Goal: Check status: Check status

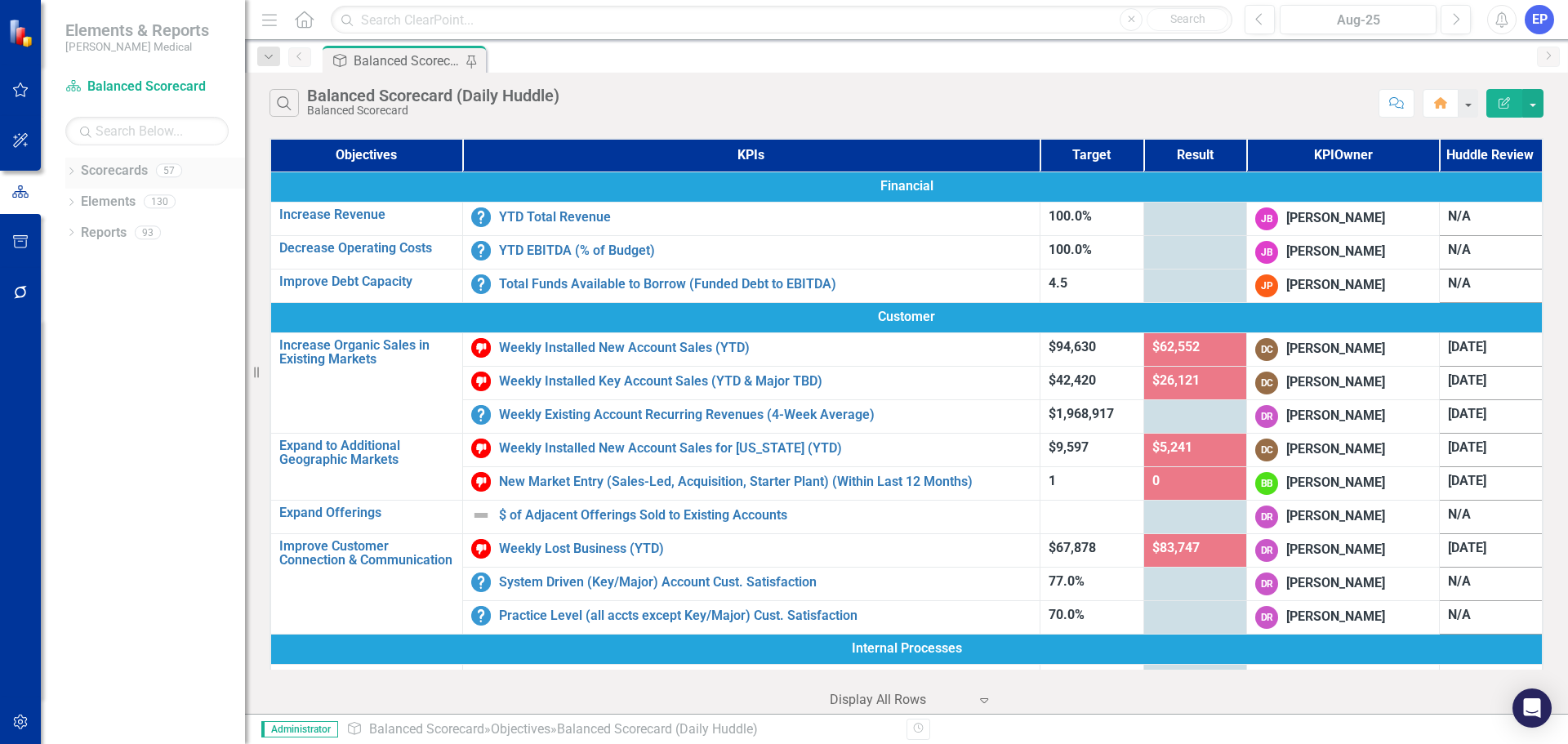
click at [72, 172] on icon "Dropdown" at bounding box center [71, 173] width 12 height 9
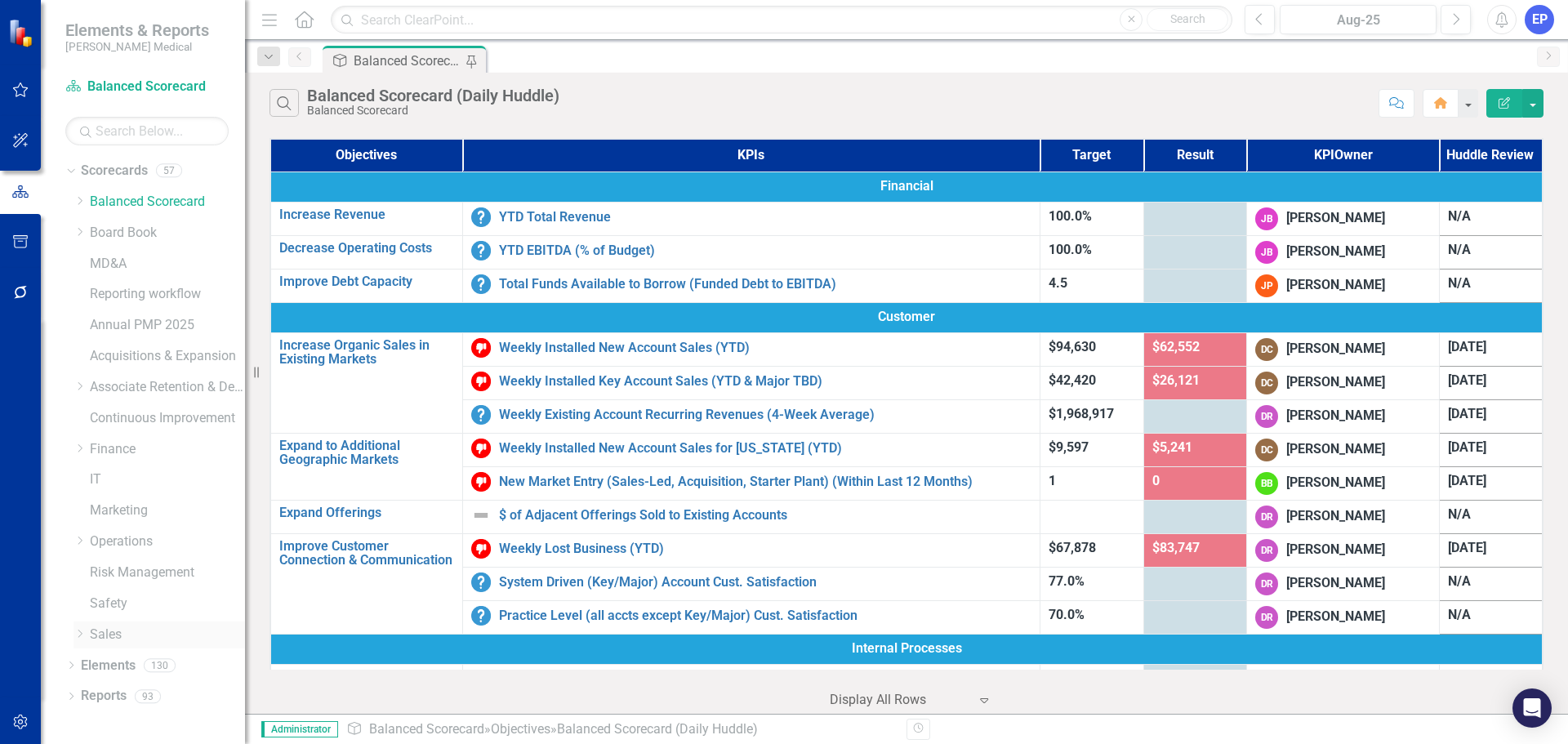
click at [80, 631] on icon "Dropdown" at bounding box center [80, 633] width 13 height 10
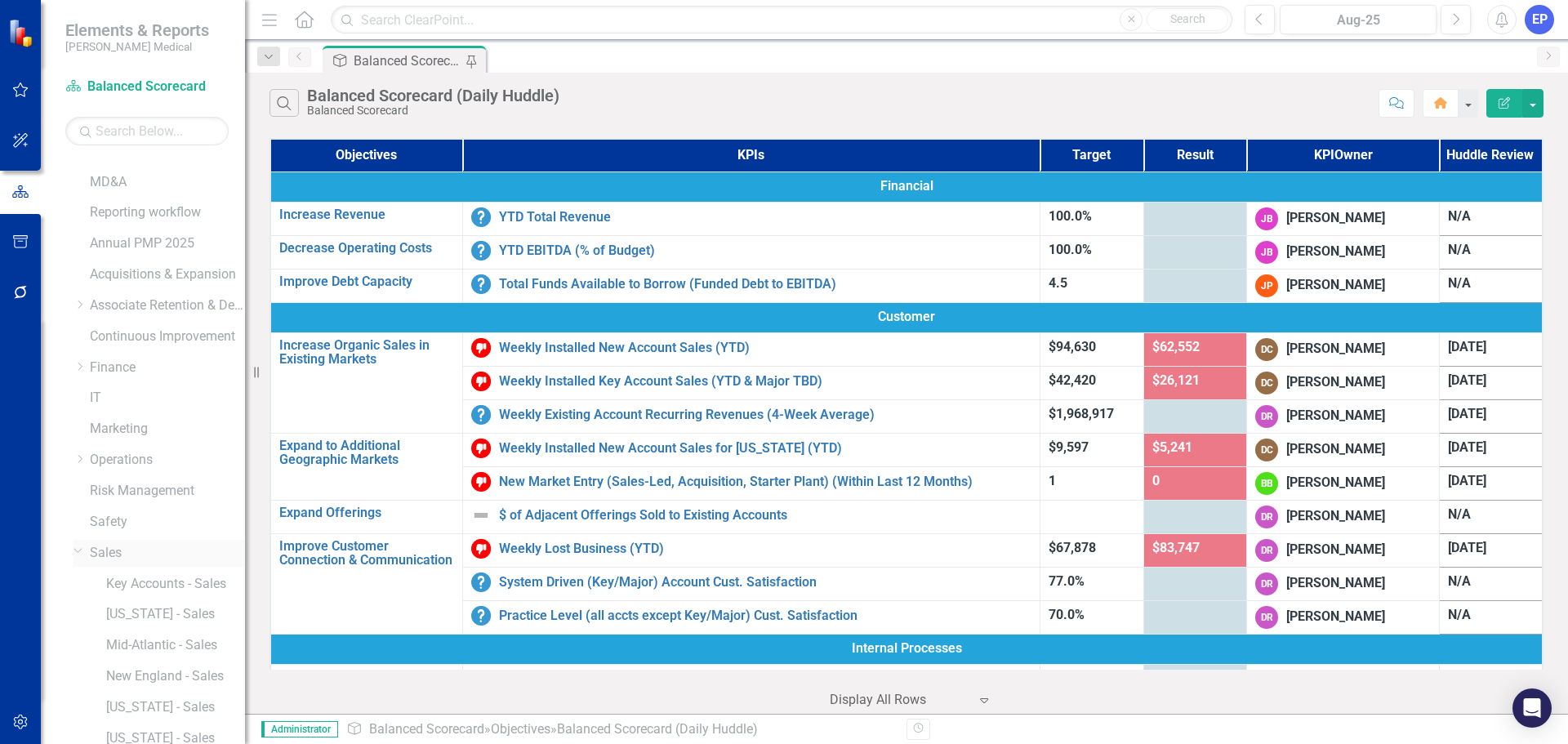
click at [128, 542] on div "Dropdown Sales" at bounding box center [159, 553] width 172 height 27
click at [119, 551] on link "Sales" at bounding box center [167, 553] width 155 height 19
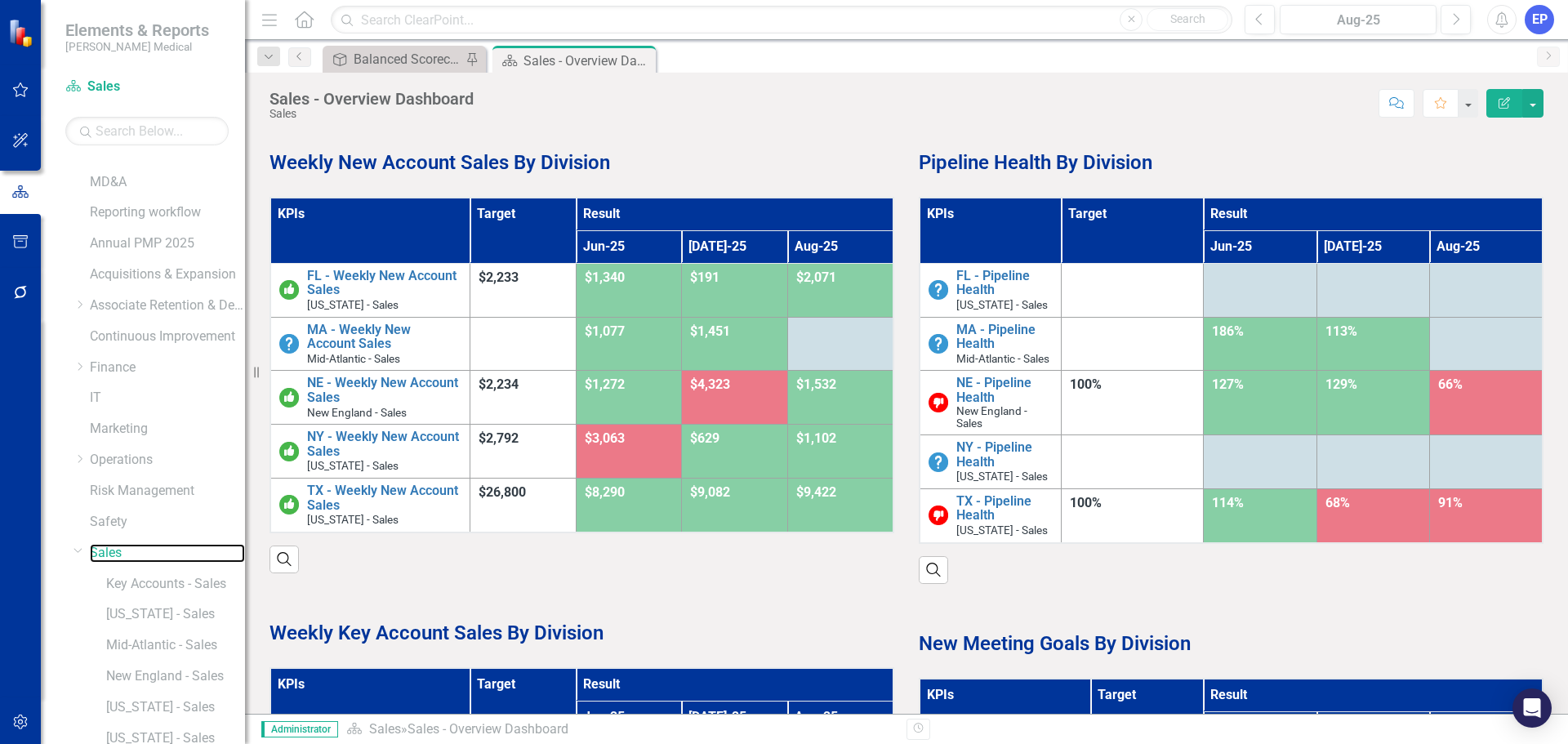
scroll to position [93, 0]
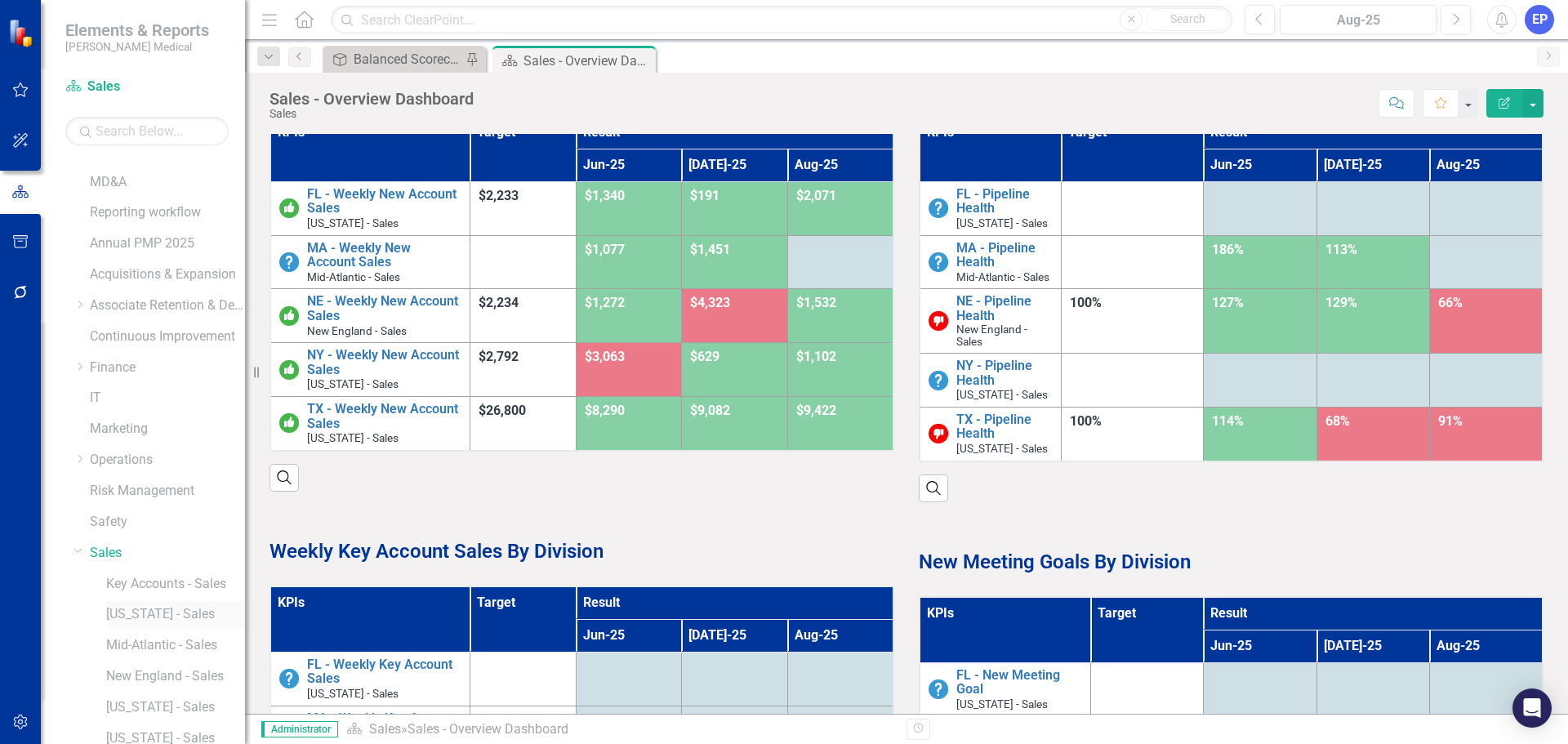
click at [177, 609] on link "[US_STATE] - Sales" at bounding box center [175, 614] width 139 height 19
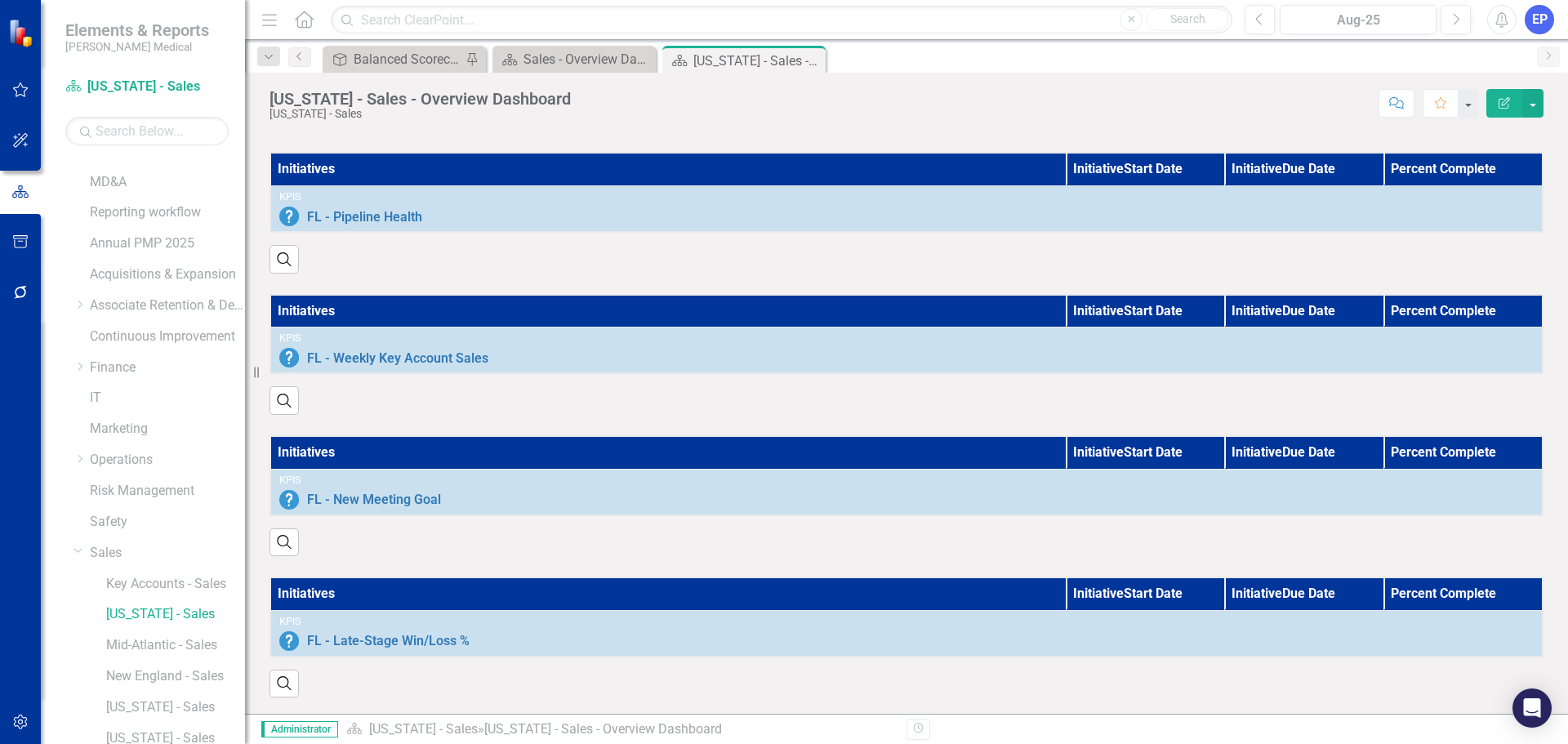
scroll to position [1140, 0]
click at [195, 641] on link "Mid-Atlantic - Sales" at bounding box center [175, 645] width 139 height 19
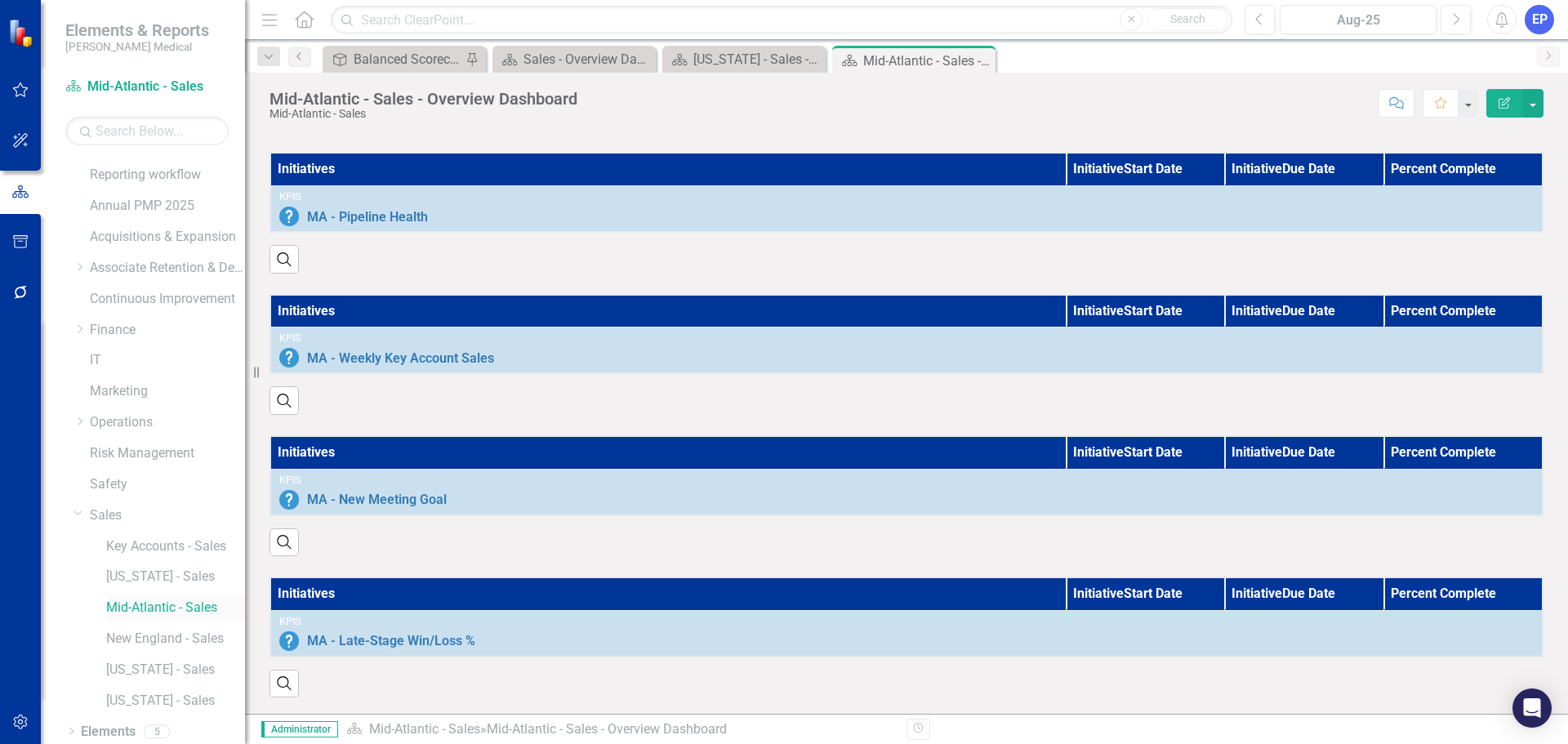
scroll to position [155, 0]
click at [189, 605] on link "New England - Sales" at bounding box center [175, 603] width 139 height 19
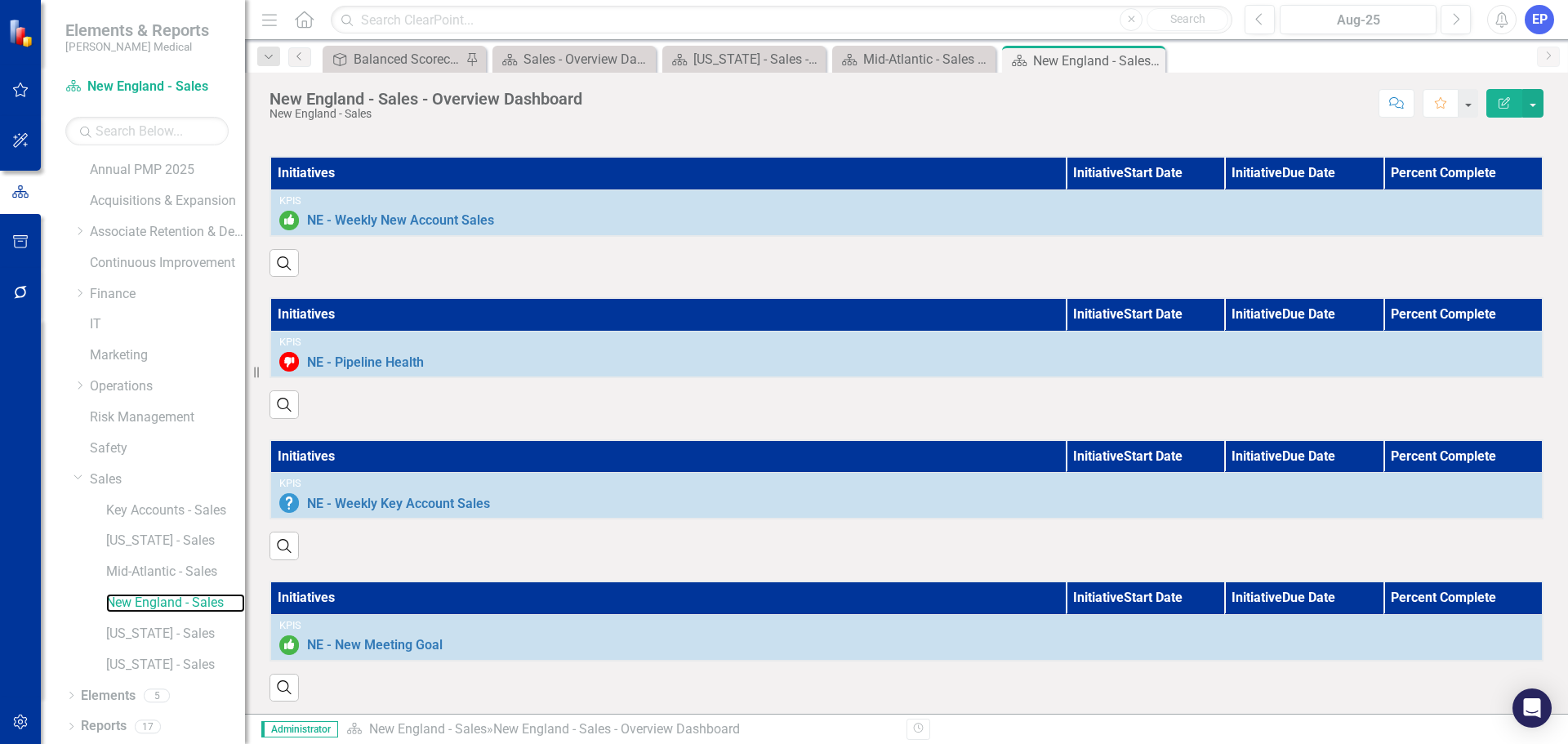
scroll to position [1140, 0]
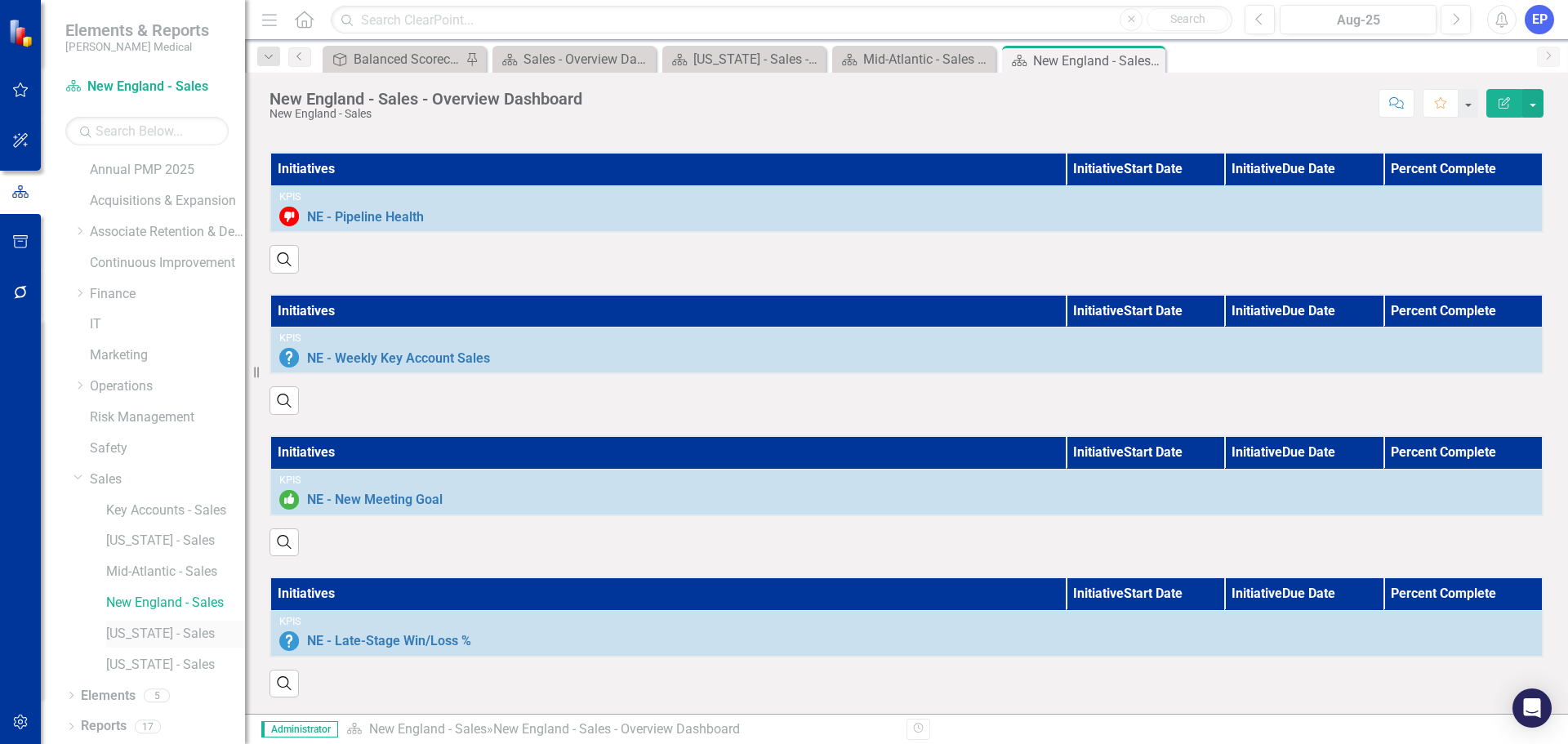
click at [177, 632] on link "[US_STATE] - Sales" at bounding box center [175, 633] width 139 height 19
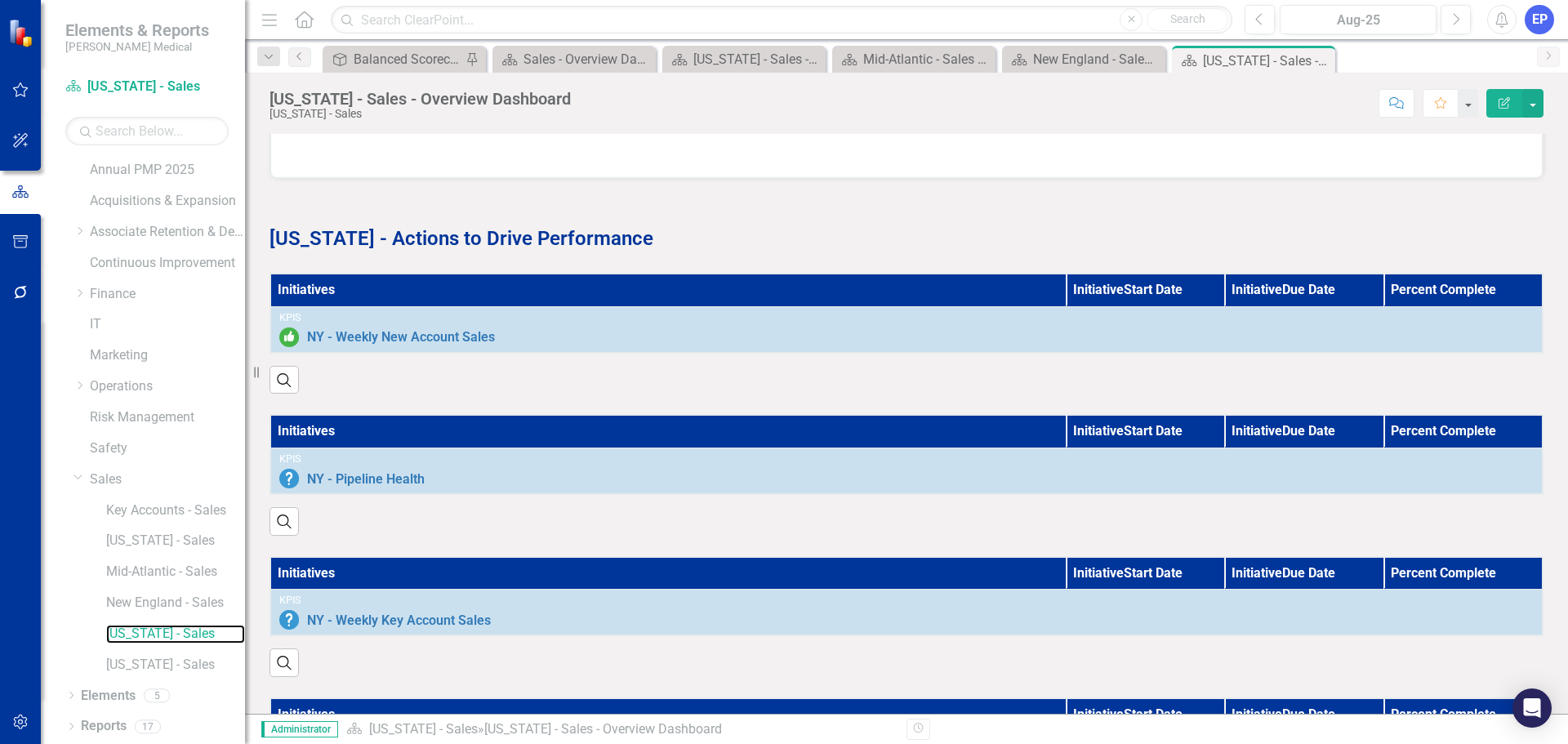
scroll to position [1140, 0]
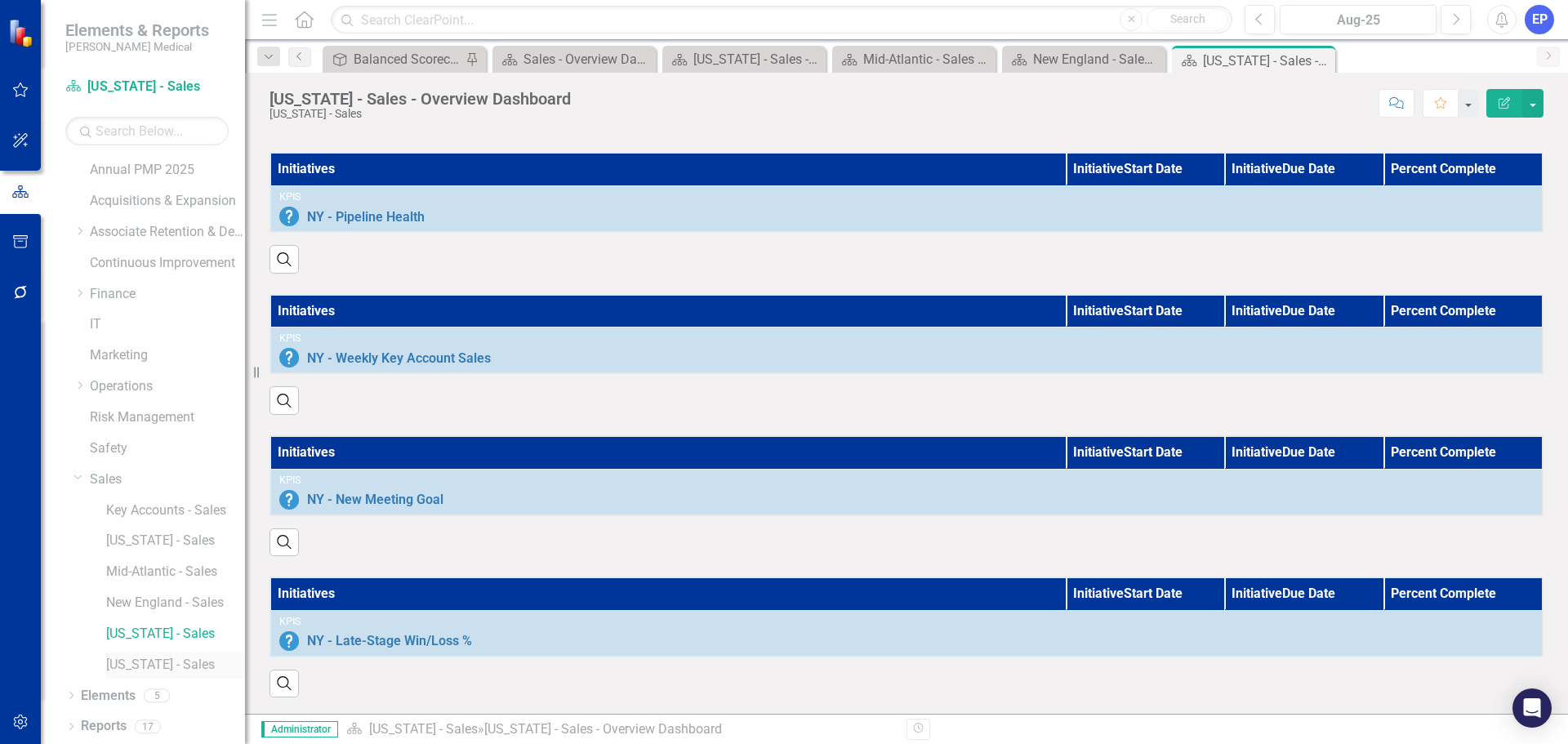
click at [140, 665] on link "[US_STATE] - Sales" at bounding box center [175, 665] width 139 height 19
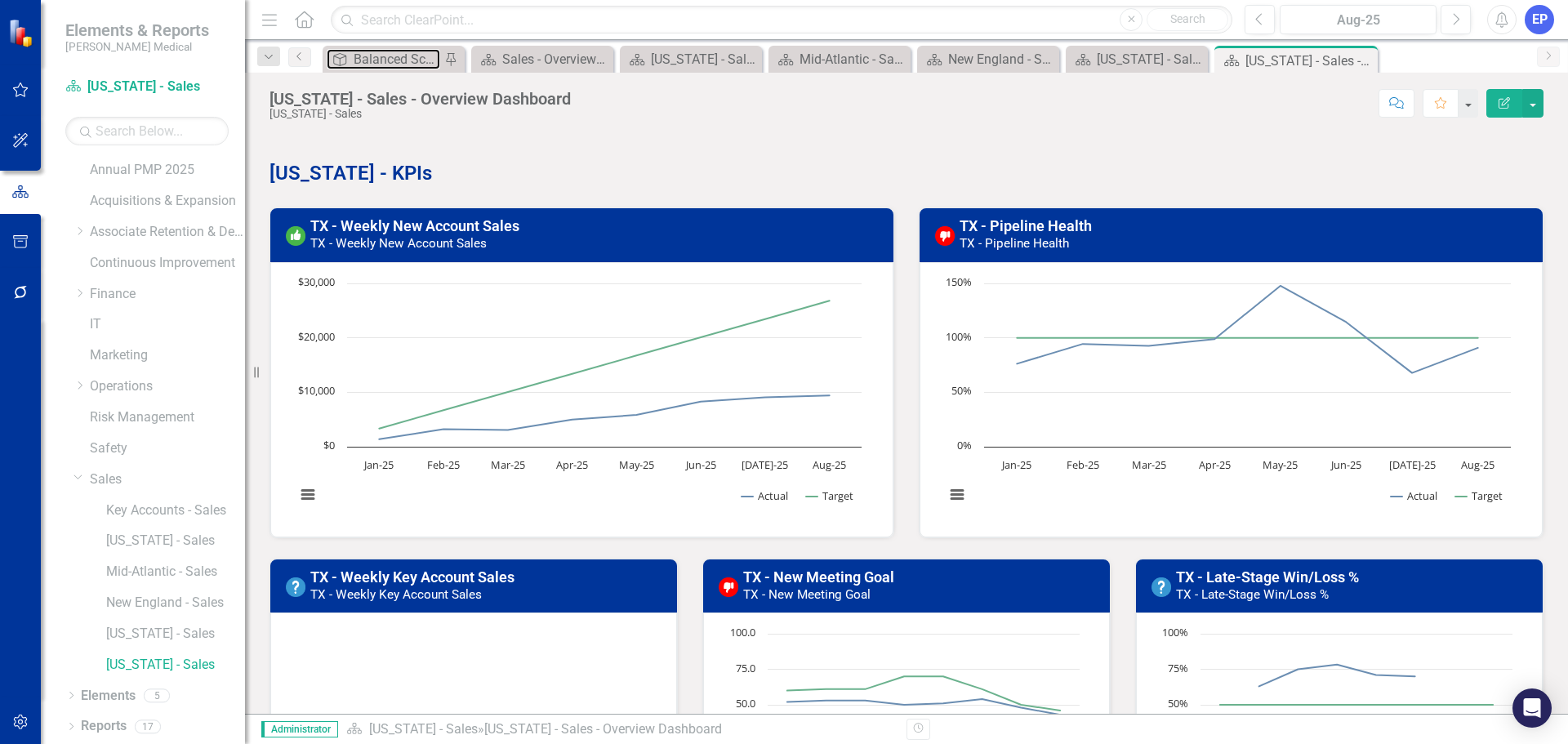
drag, startPoint x: 402, startPoint y: 58, endPoint x: 3, endPoint y: 8, distance: 402.1
click at [402, 58] on div "Balanced Scorecard (Daily Huddle)" at bounding box center [397, 58] width 86 height 21
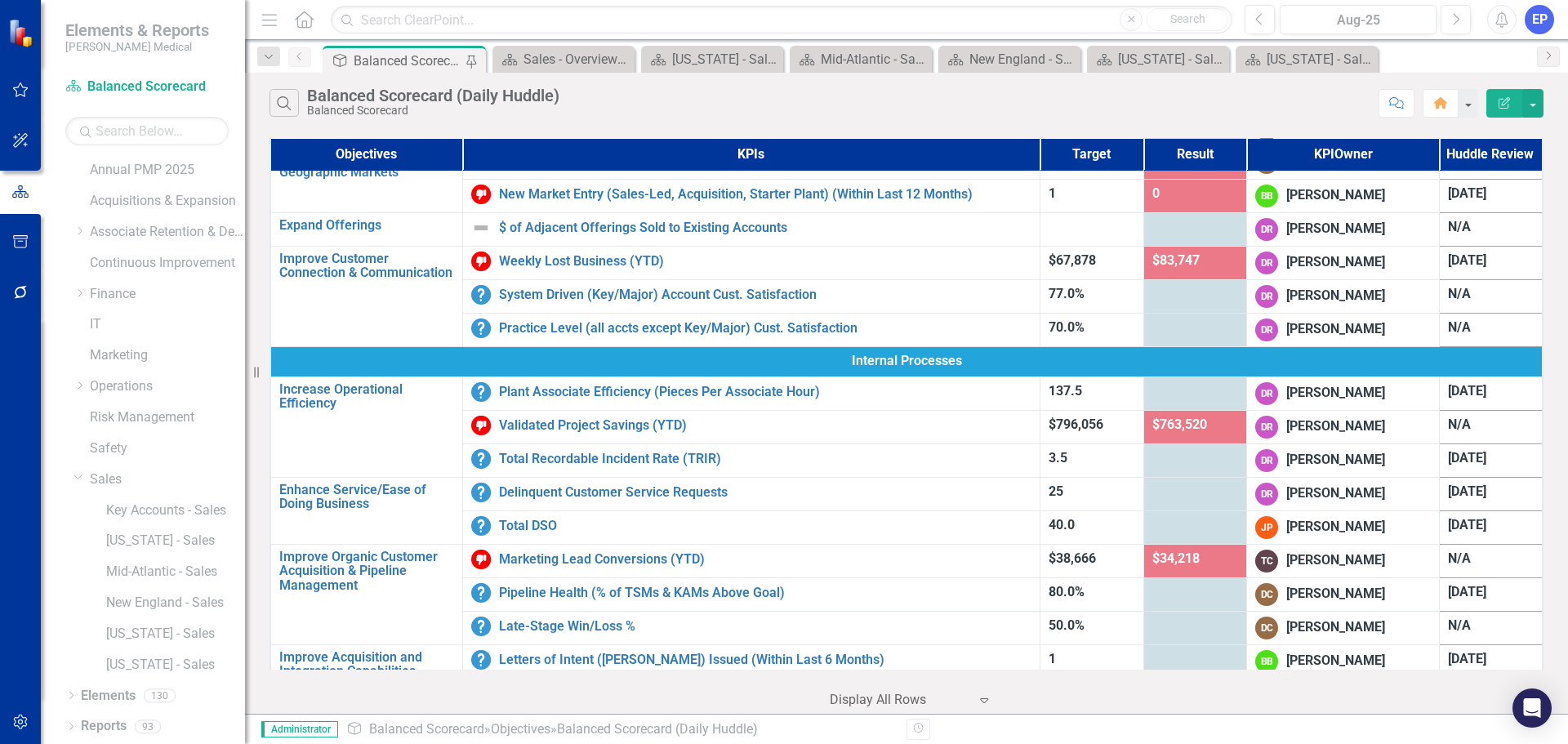
scroll to position [327, 0]
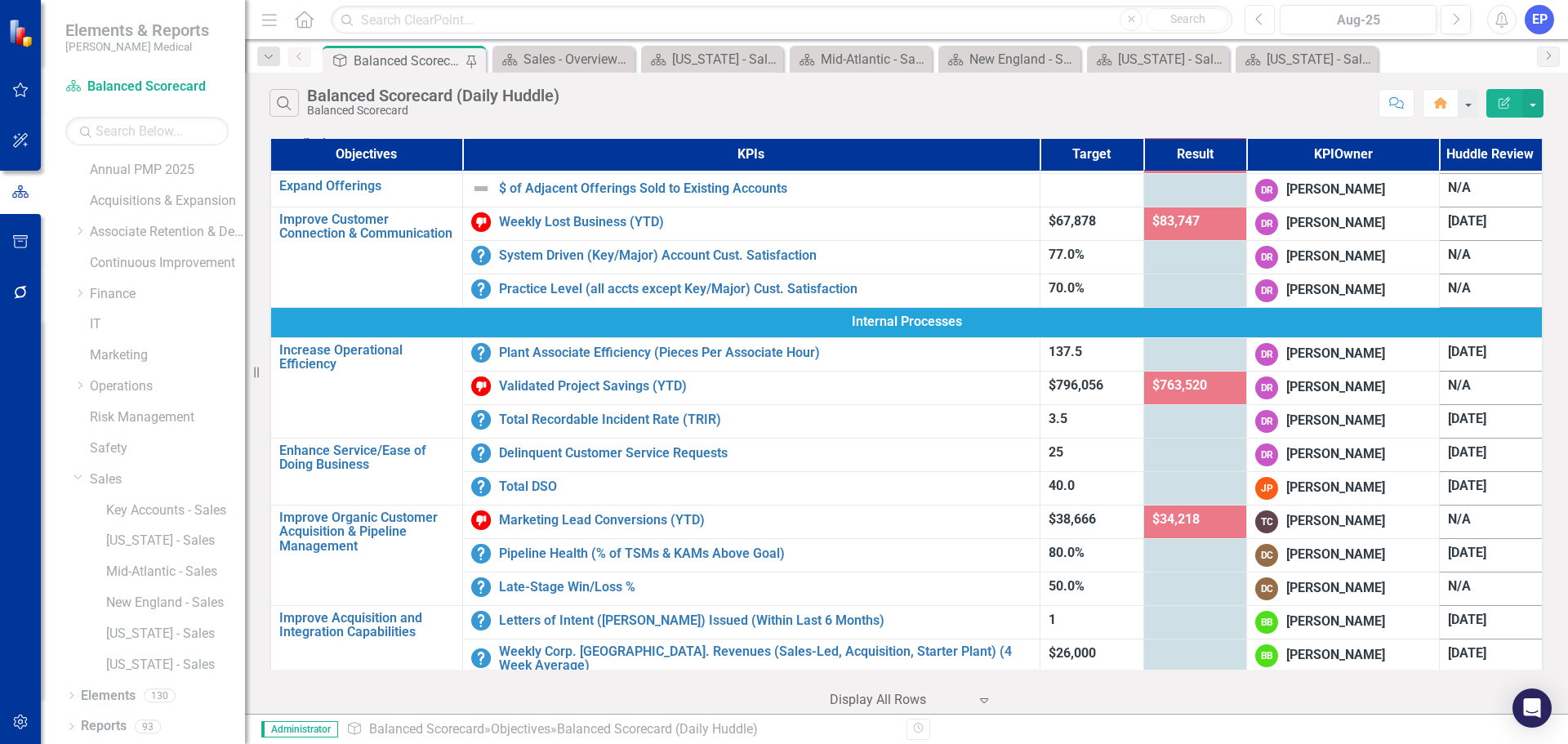
click at [1259, 19] on icon "Previous" at bounding box center [1259, 20] width 9 height 14
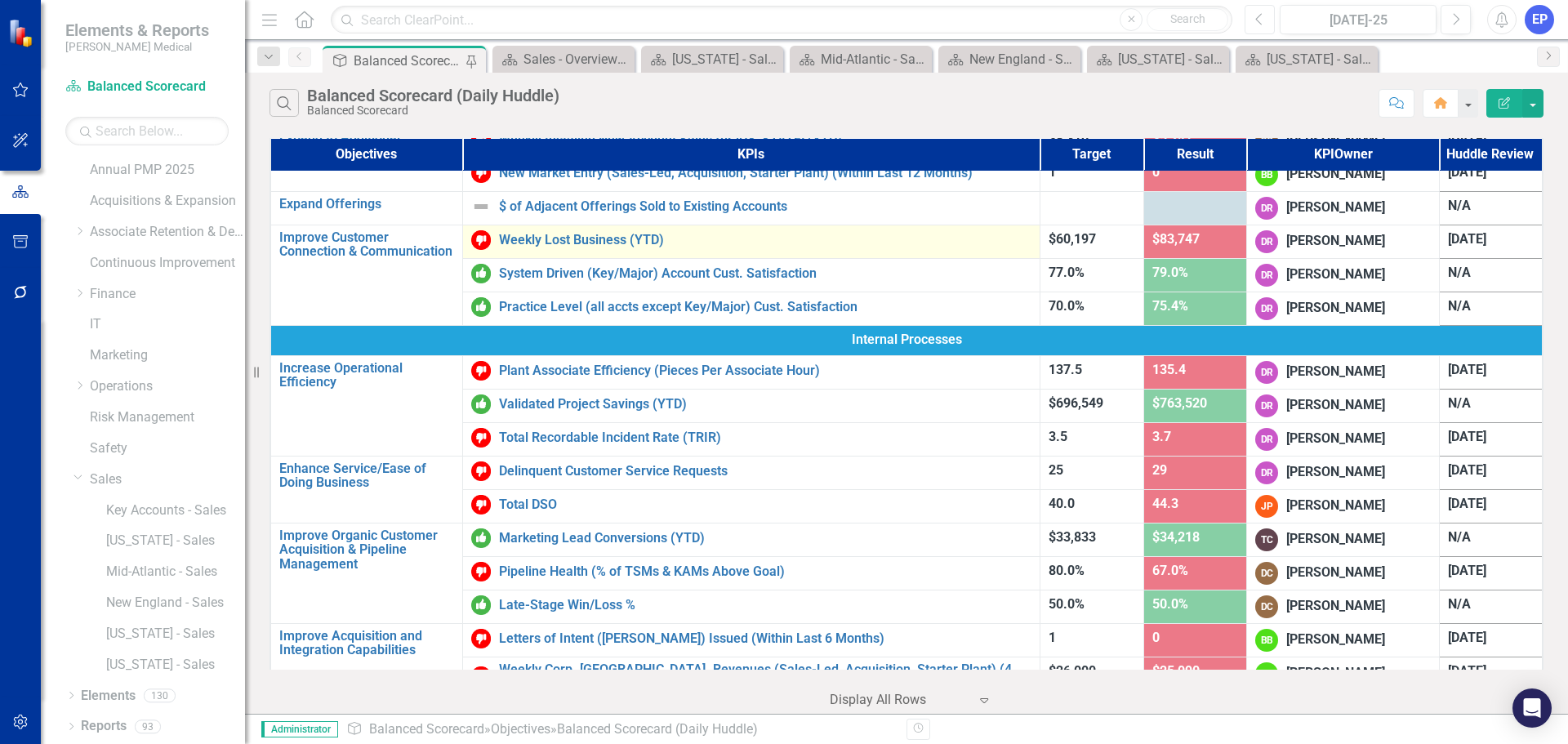
scroll to position [327, 0]
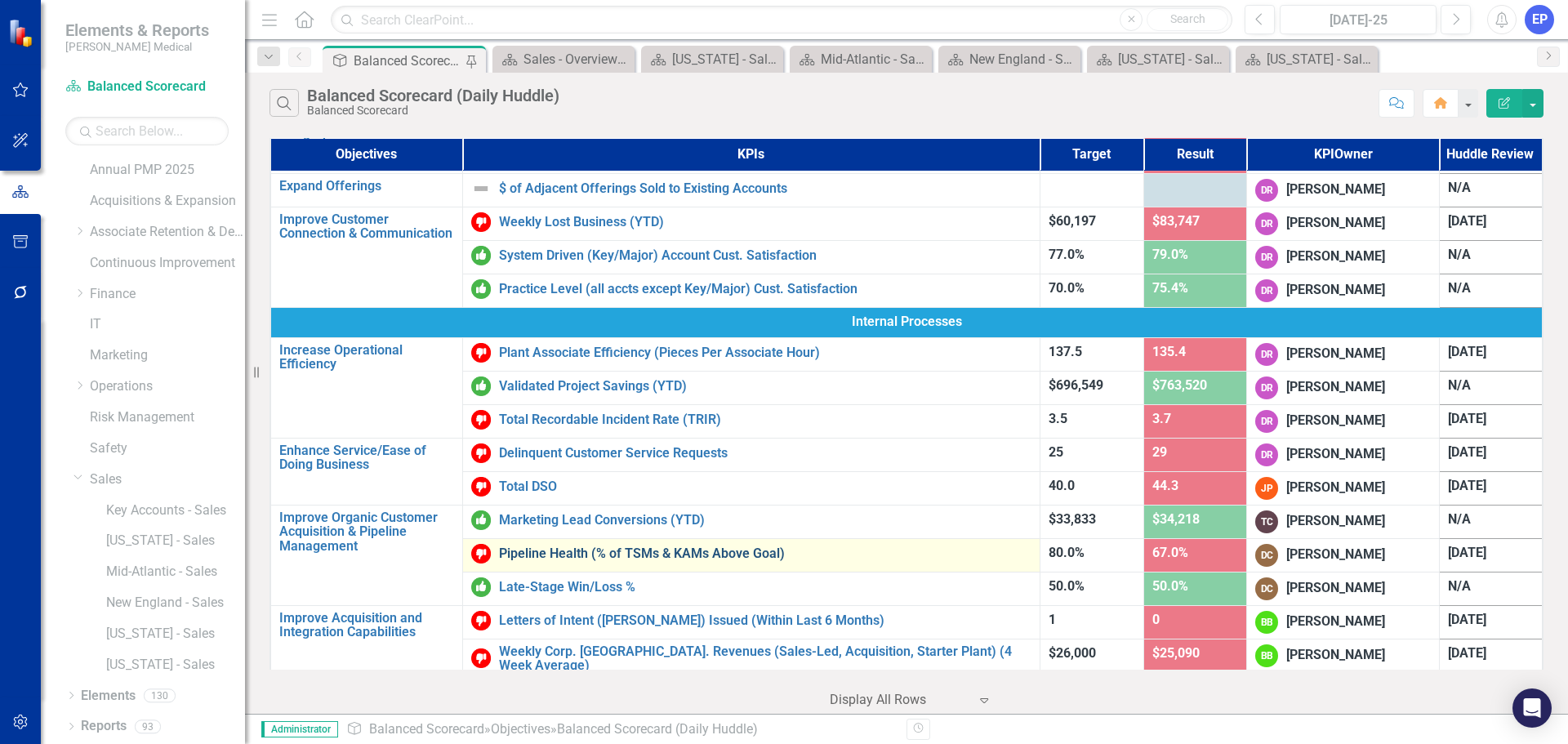
click at [721, 558] on link "Pipeline Health (% of TSMs & KAMs Above Goal)" at bounding box center [766, 553] width 533 height 14
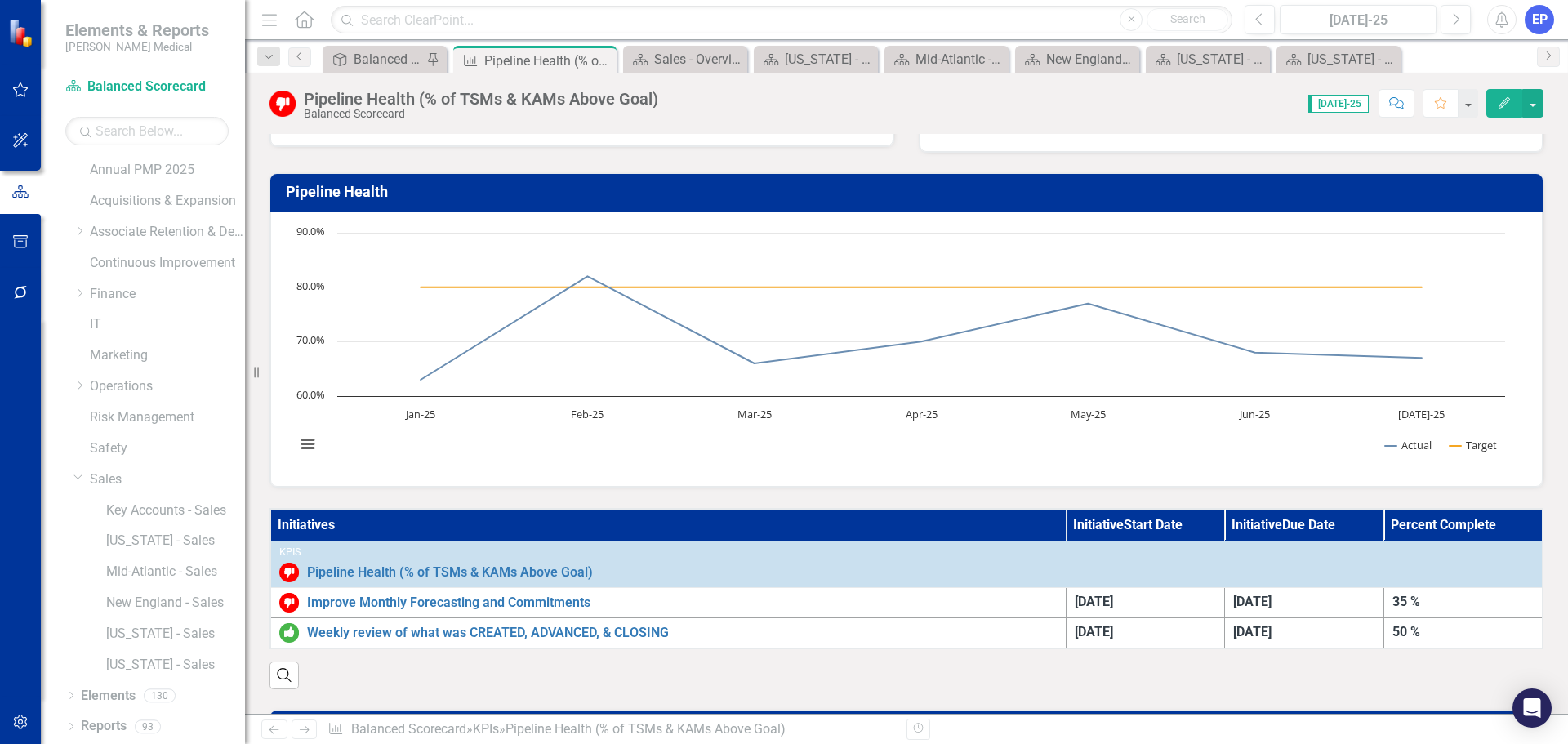
scroll to position [74, 0]
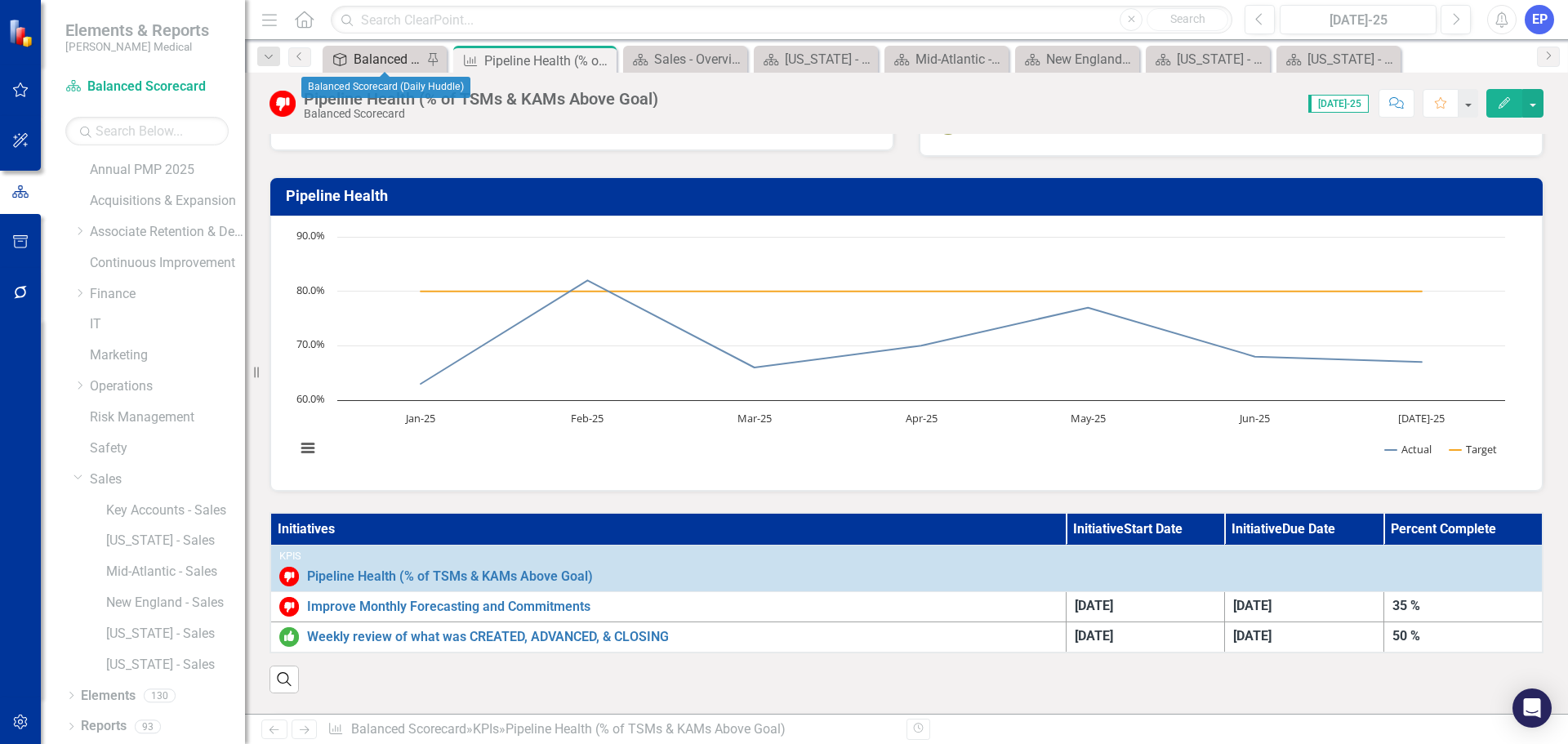
click at [376, 59] on div "Balanced Scorecard (Daily Huddle)" at bounding box center [388, 58] width 68 height 21
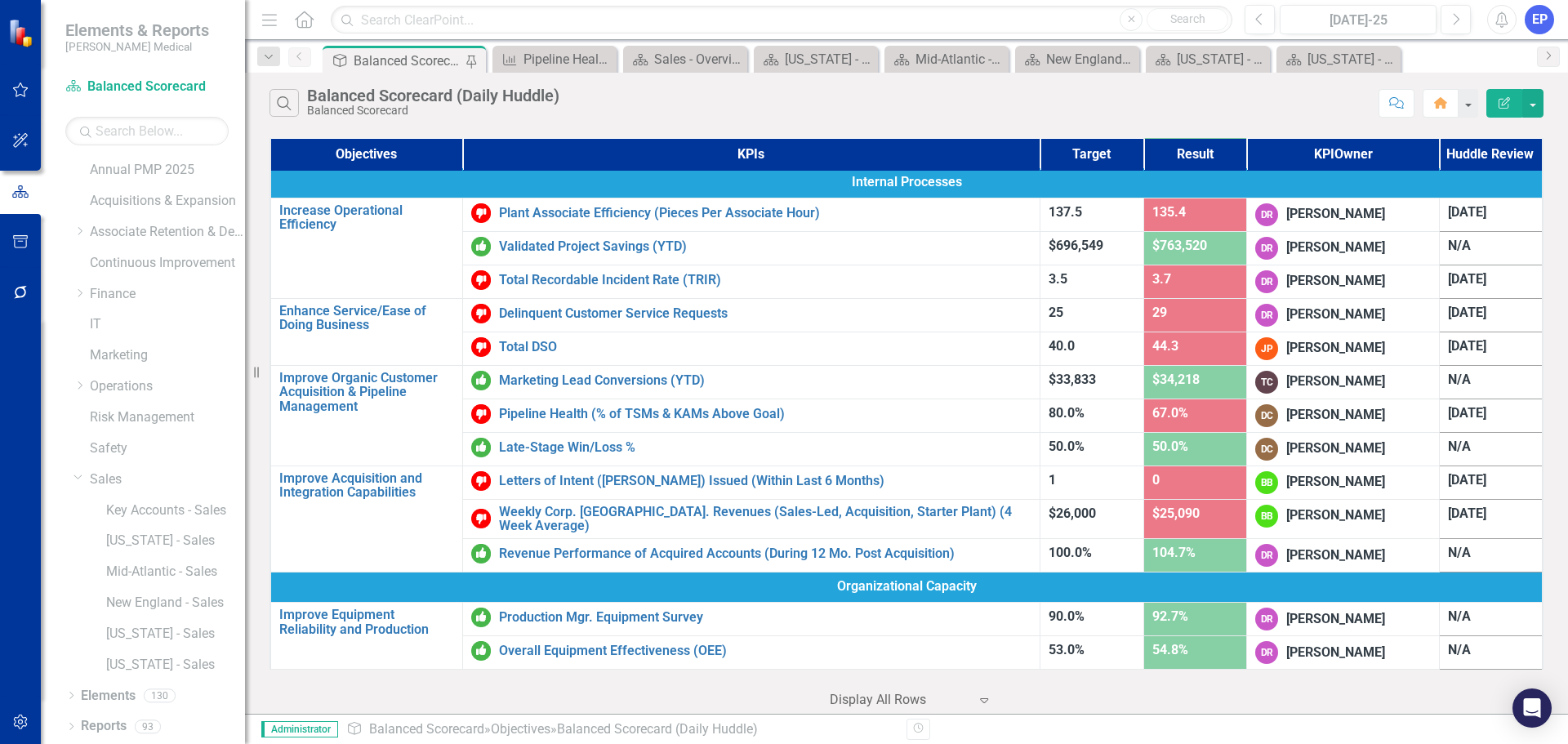
scroll to position [490, 0]
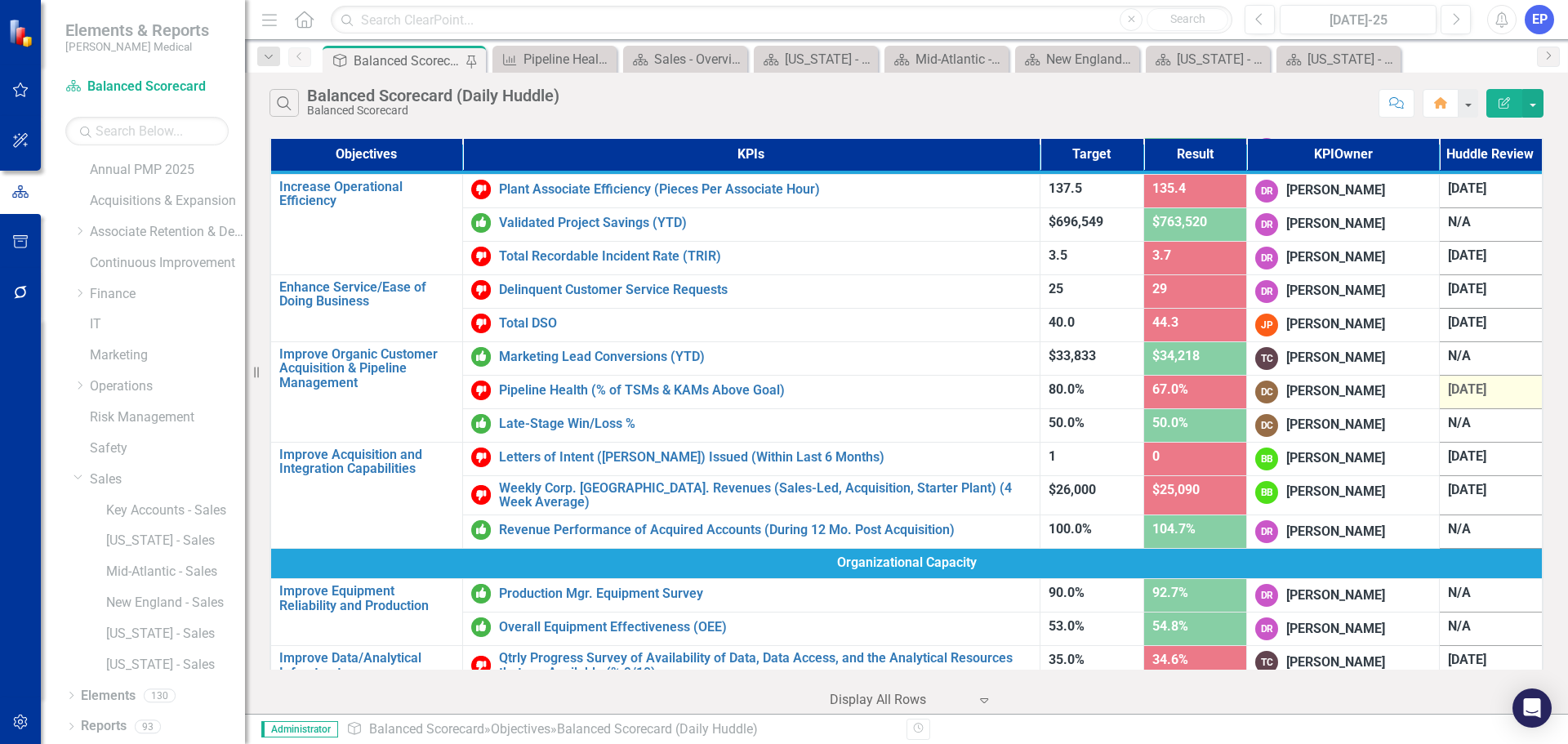
click at [1465, 389] on span "[DATE]" at bounding box center [1466, 389] width 39 height 15
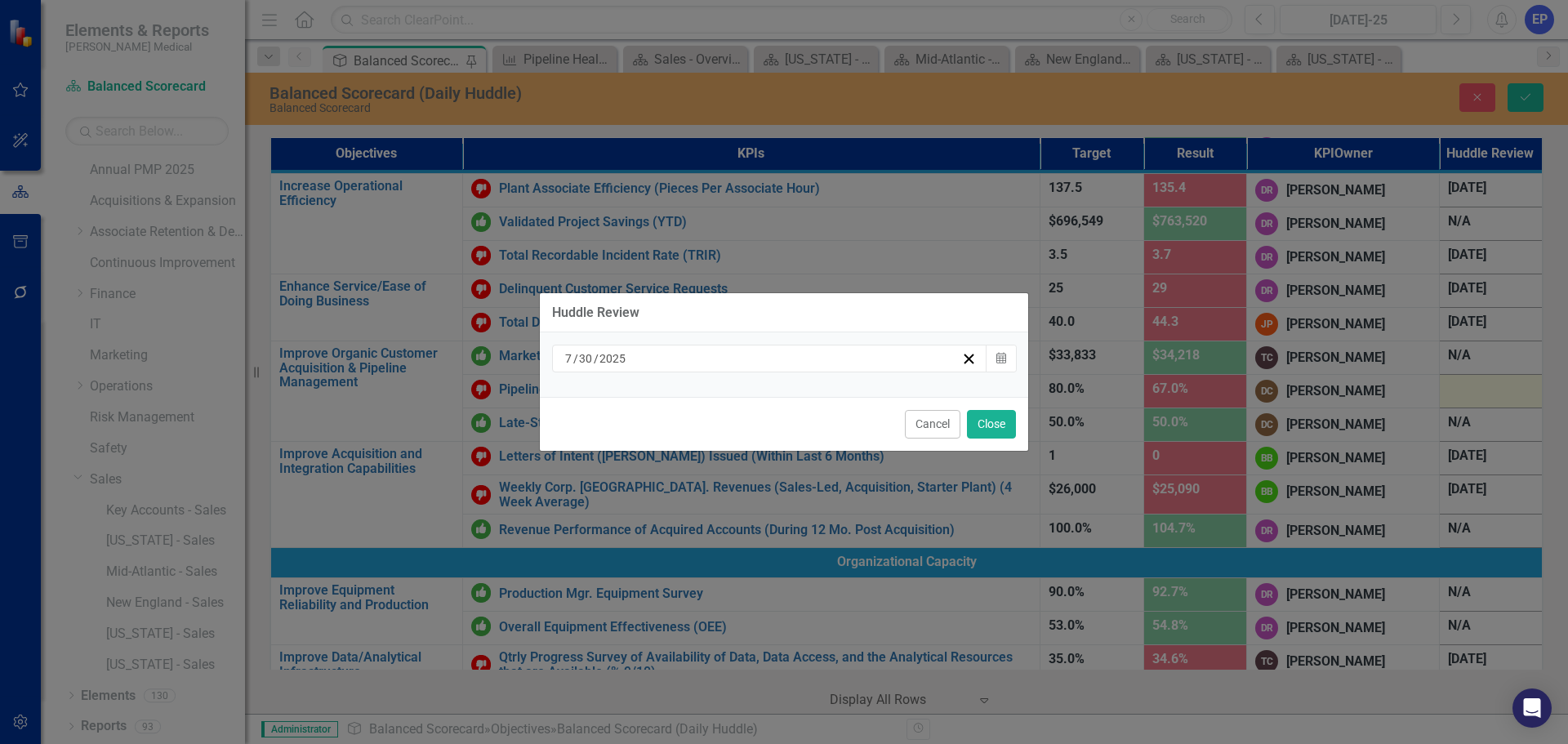
click at [854, 350] on div "[DATE]" at bounding box center [770, 358] width 435 height 28
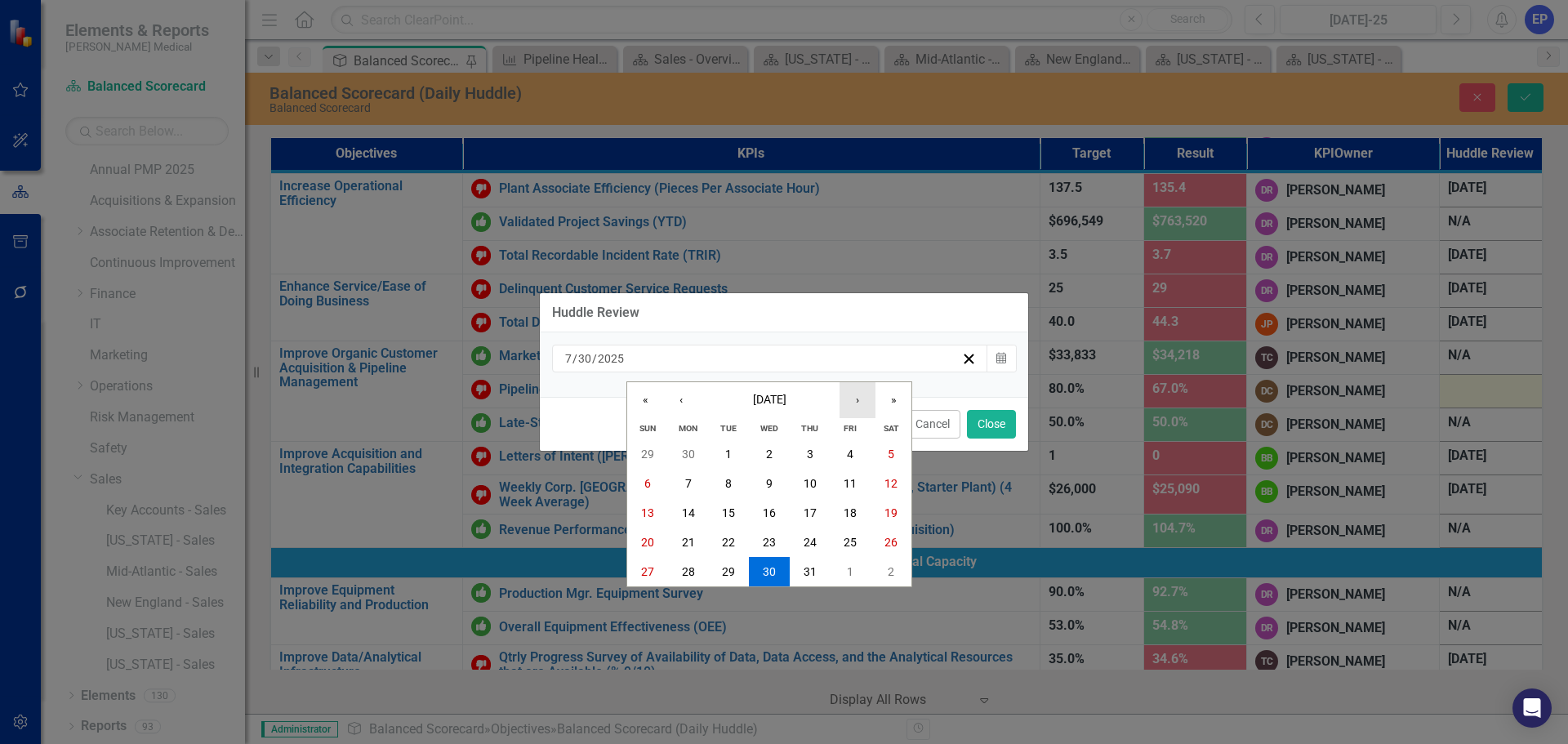
click at [852, 407] on button "›" at bounding box center [857, 400] width 36 height 36
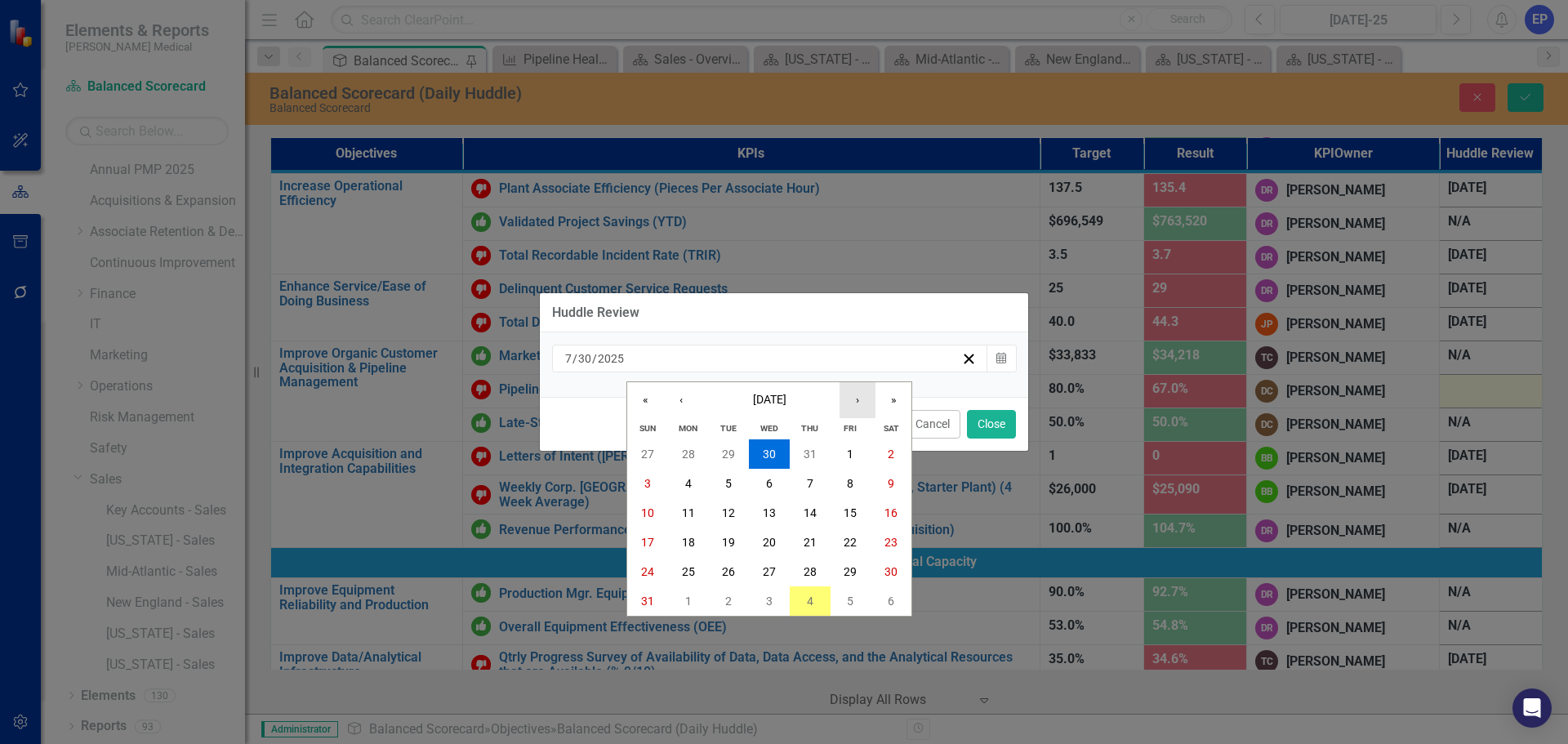
click at [852, 407] on button "›" at bounding box center [857, 400] width 36 height 36
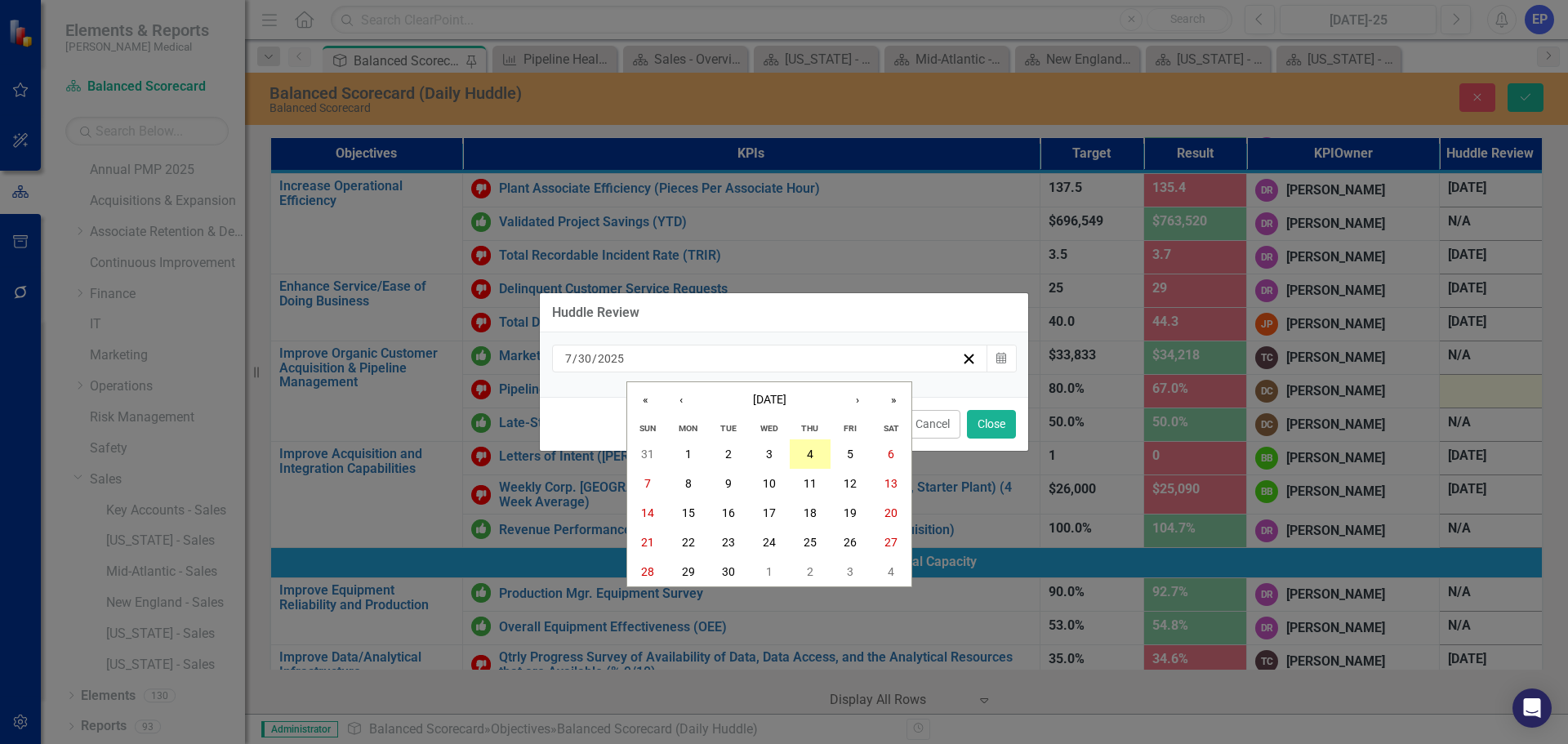
click at [810, 454] on abbr "4" at bounding box center [810, 453] width 6 height 13
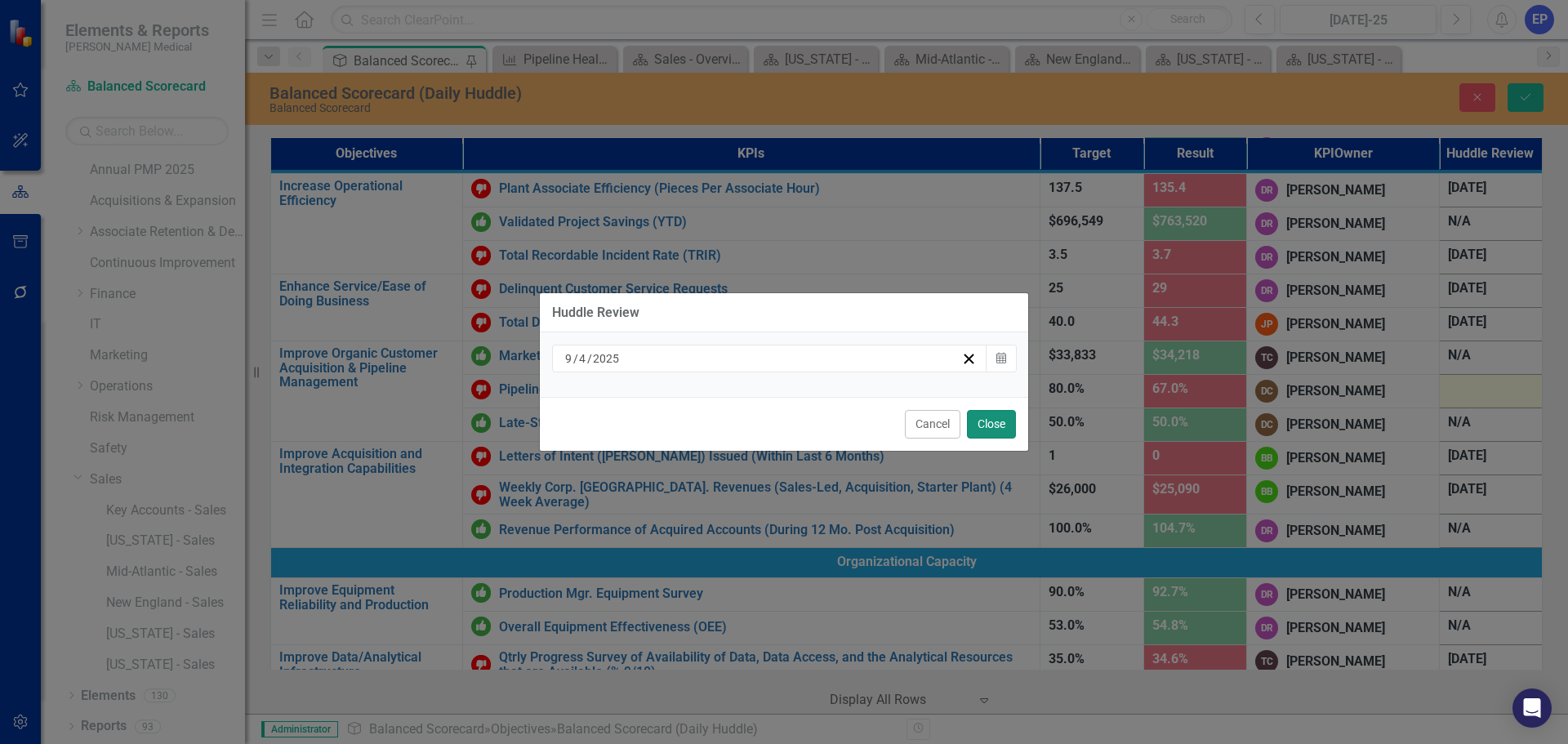
click at [987, 422] on button "Close" at bounding box center [991, 425] width 49 height 29
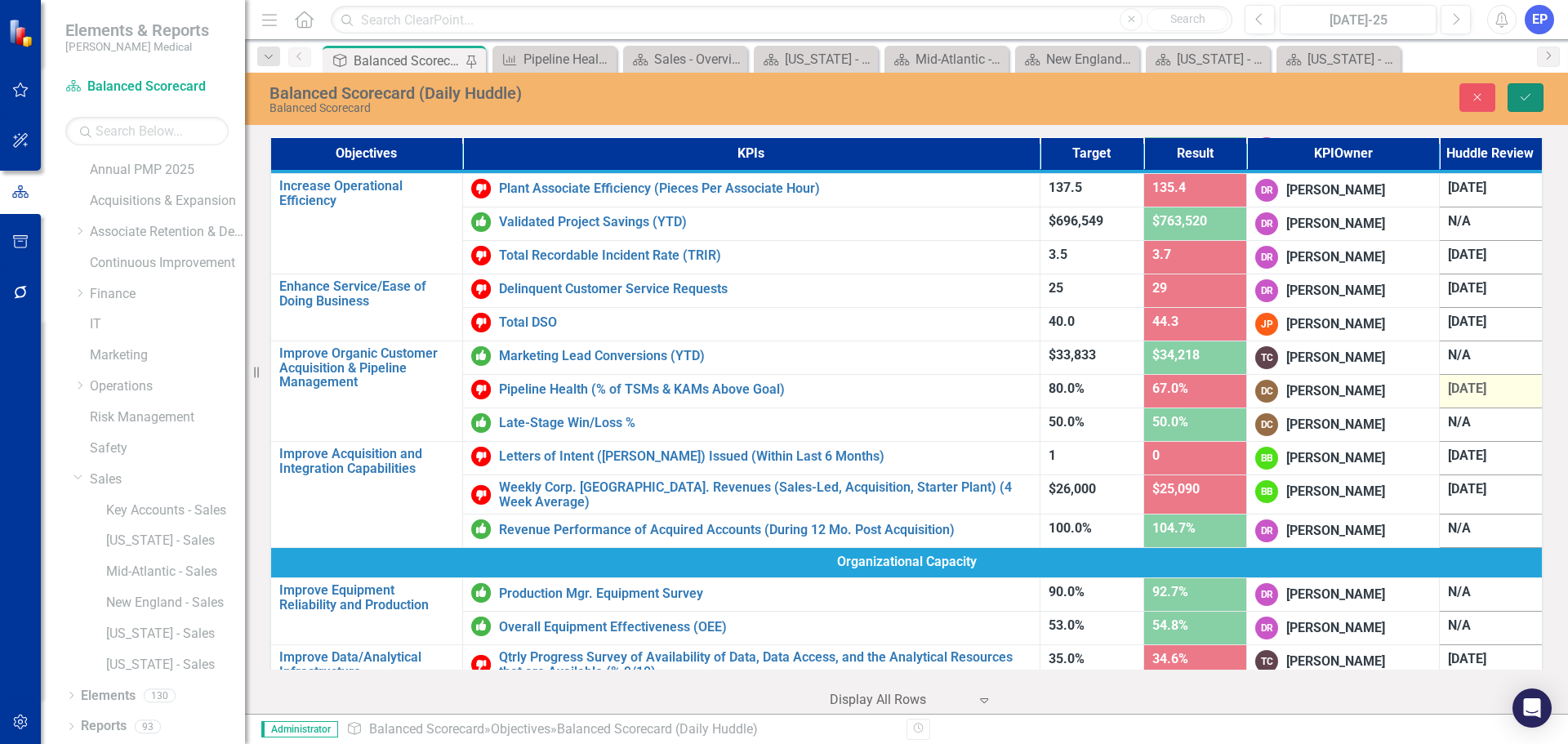
click at [1518, 85] on button "Save" at bounding box center [1526, 98] width 36 height 29
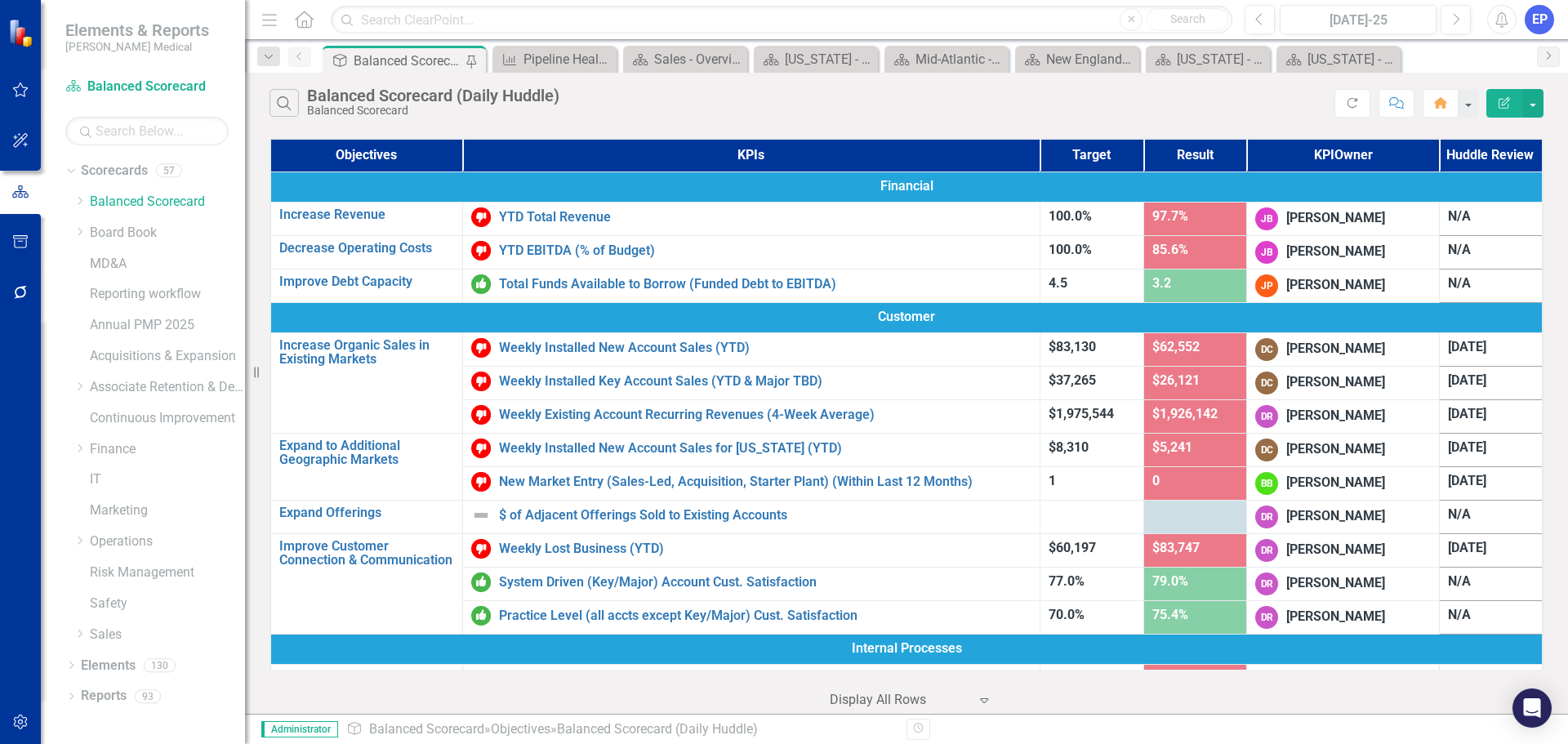
scroll to position [0, 0]
